Goal: Task Accomplishment & Management: Manage account settings

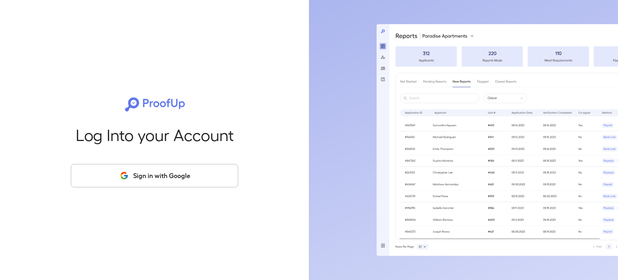
click at [127, 171] on icon "button" at bounding box center [124, 176] width 10 height 10
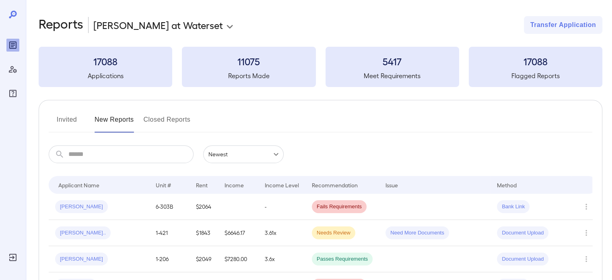
click at [70, 114] on button "Invited" at bounding box center [67, 122] width 36 height 19
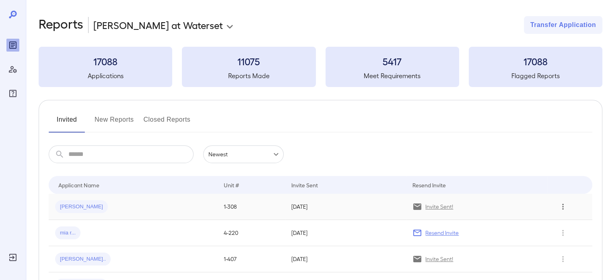
click at [563, 200] on button "Row Actions" at bounding box center [563, 206] width 13 height 13
click at [441, 216] on div at bounding box center [306, 140] width 612 height 280
click at [436, 204] on p "Invite Sent!" at bounding box center [439, 206] width 28 height 8
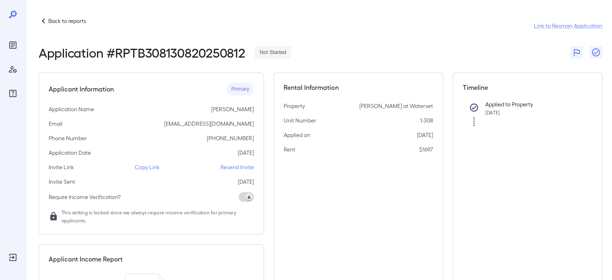
click at [242, 167] on p "Resend Invite" at bounding box center [237, 167] width 33 height 8
click at [13, 13] on icon at bounding box center [13, 15] width 10 height 10
